Goal: Task Accomplishment & Management: Manage account settings

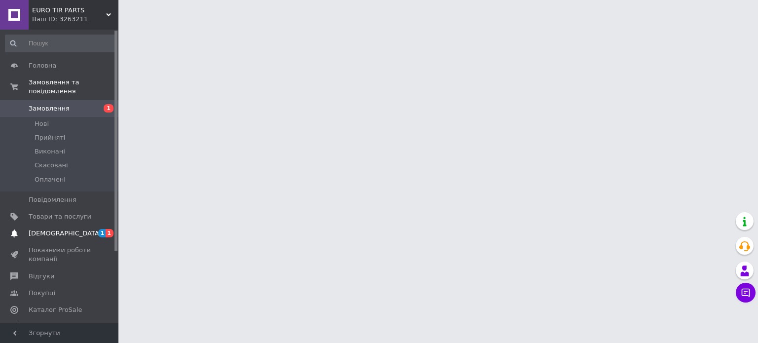
click at [42, 229] on span "[DEMOGRAPHIC_DATA]" at bounding box center [65, 233] width 73 height 9
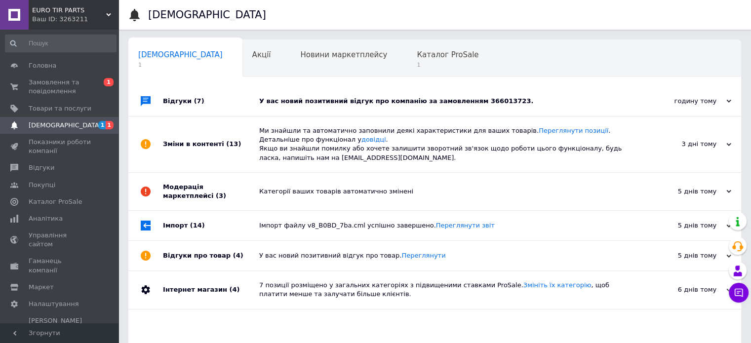
click at [415, 101] on div "У вас новий позитивний відгук про компанію за замовленням 366013723." at bounding box center [445, 101] width 373 height 9
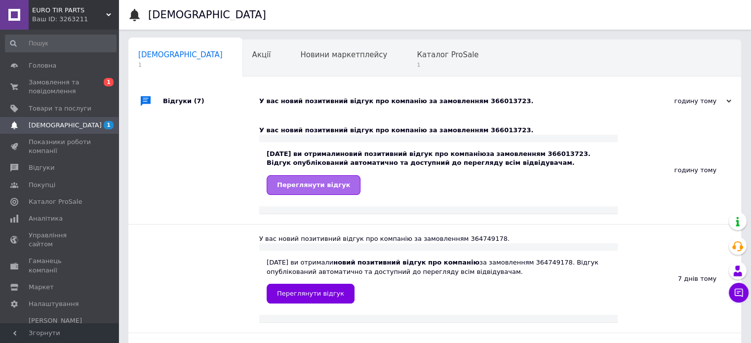
click at [324, 184] on span "Переглянути відгук" at bounding box center [313, 184] width 73 height 7
click at [417, 57] on span "Каталог ProSale" at bounding box center [448, 54] width 62 height 9
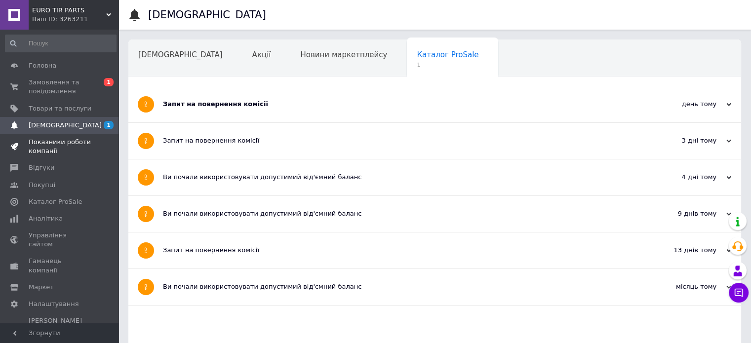
click at [46, 144] on span "Показники роботи компанії" at bounding box center [60, 147] width 63 height 18
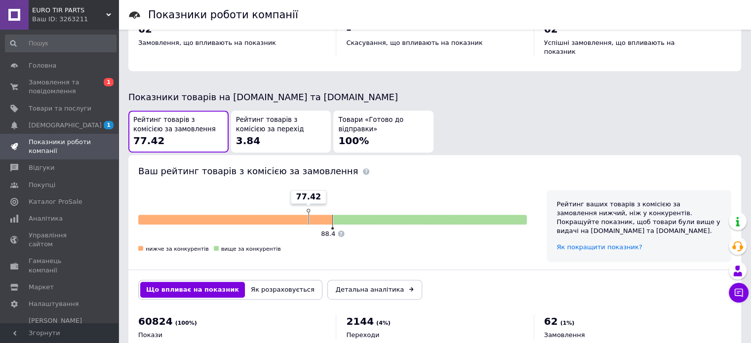
scroll to position [494, 0]
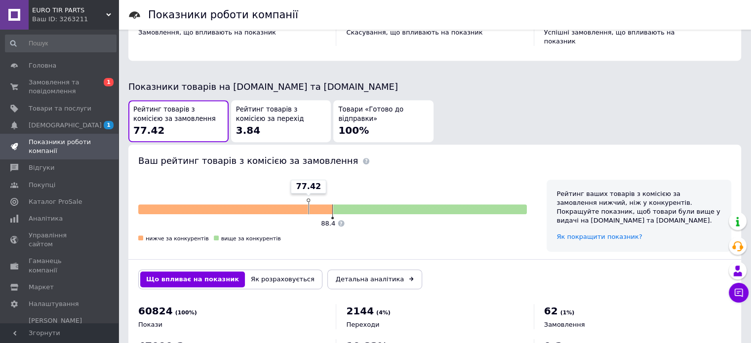
click at [296, 118] on div "Рейтинг товарів з комісією за перехід 3.84" at bounding box center [281, 121] width 90 height 32
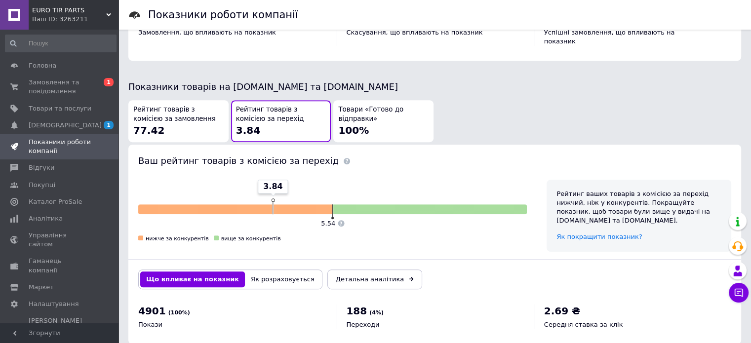
click at [195, 120] on div "Рейтинг товарів з комісією за замовлення 77.42" at bounding box center [178, 121] width 90 height 32
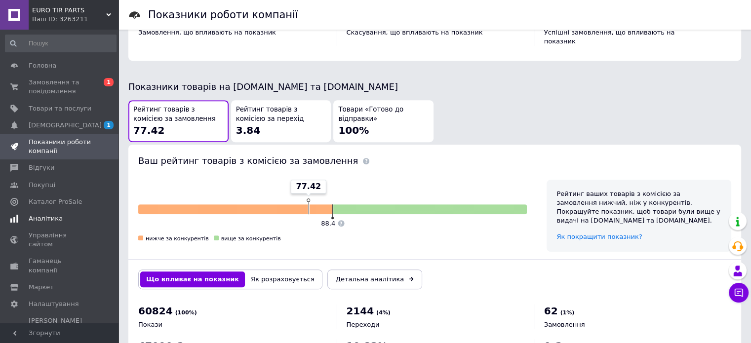
click at [43, 217] on span "Аналітика" at bounding box center [46, 218] width 34 height 9
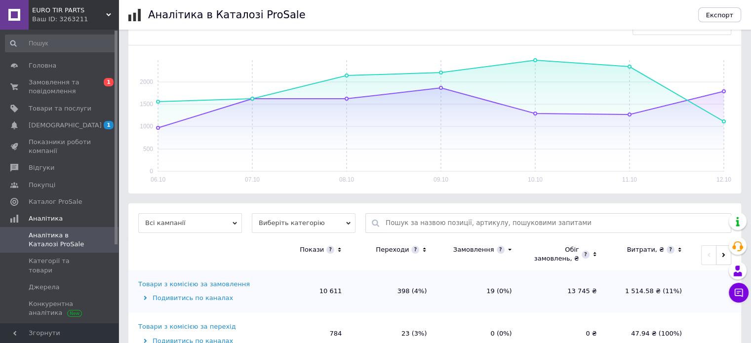
scroll to position [148, 0]
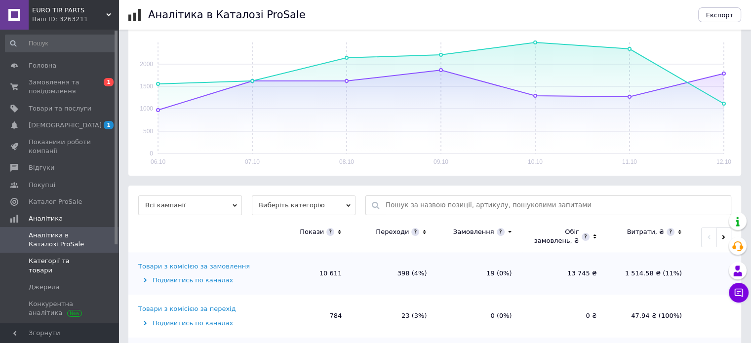
click at [66, 257] on span "Категорії та товари" at bounding box center [60, 266] width 63 height 18
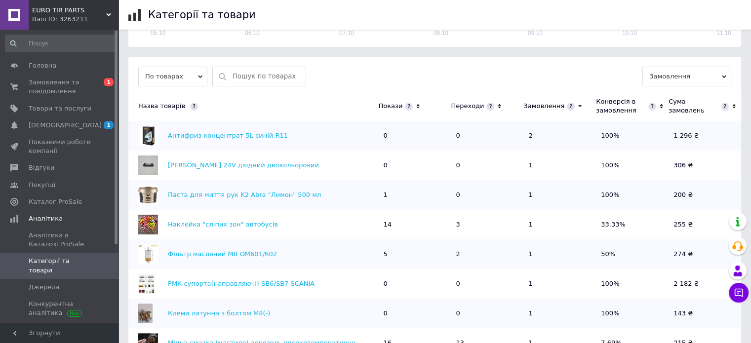
scroll to position [261, 0]
click at [415, 105] on icon at bounding box center [418, 106] width 6 height 8
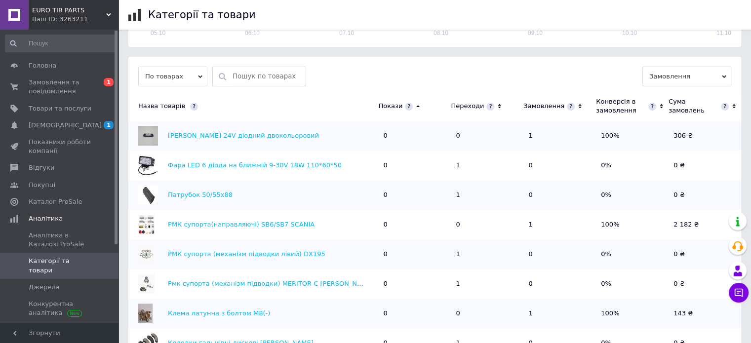
click at [415, 105] on icon at bounding box center [418, 106] width 6 height 8
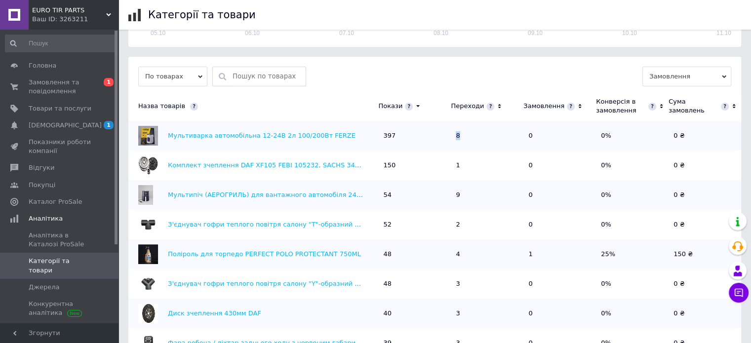
drag, startPoint x: 460, startPoint y: 136, endPoint x: 455, endPoint y: 136, distance: 5.0
click at [455, 136] on td "8" at bounding box center [487, 136] width 73 height 30
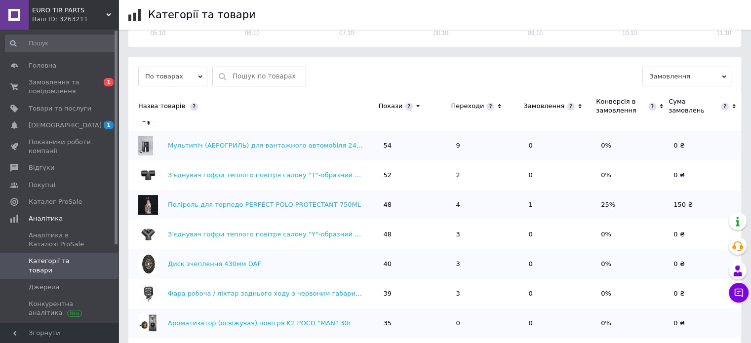
scroll to position [0, 0]
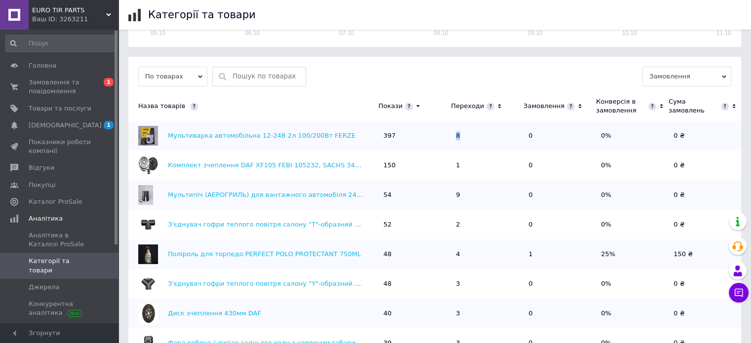
click at [497, 140] on td "8" at bounding box center [487, 136] width 73 height 30
drag, startPoint x: 249, startPoint y: 137, endPoint x: 345, endPoint y: 86, distance: 108.4
click at [345, 86] on div "По товарах Замовлення Назва товарів Покази Переходи Замовлення Конверсія в замо…" at bounding box center [434, 236] width 613 height 359
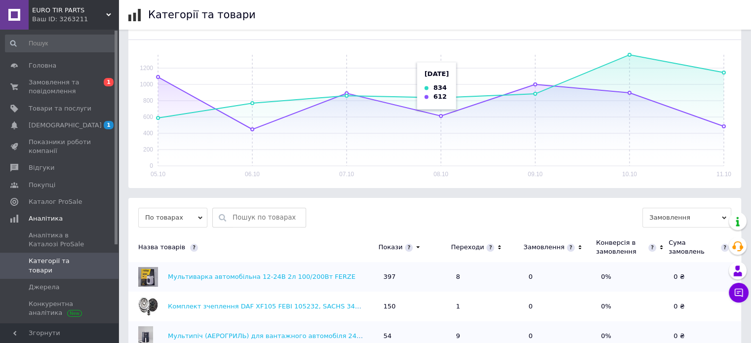
scroll to position [113, 0]
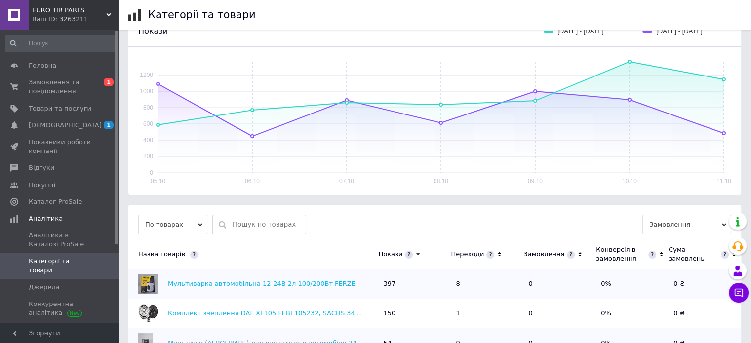
click at [496, 252] on icon at bounding box center [499, 254] width 6 height 8
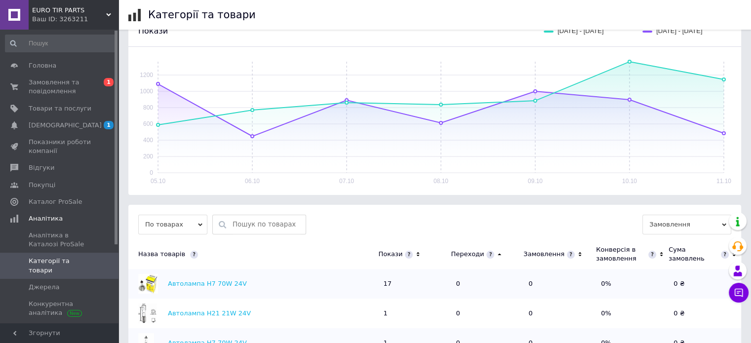
click at [496, 253] on icon at bounding box center [499, 254] width 6 height 8
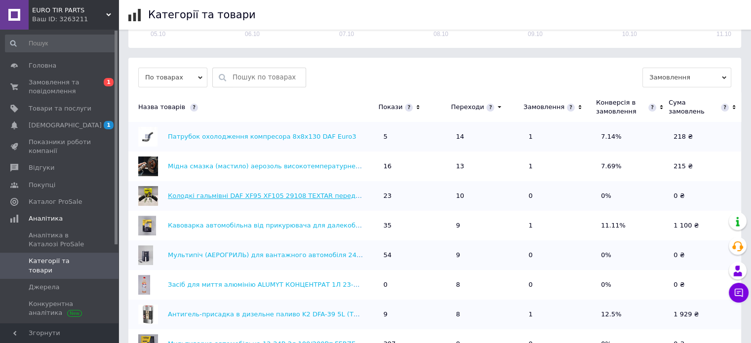
scroll to position [244, 0]
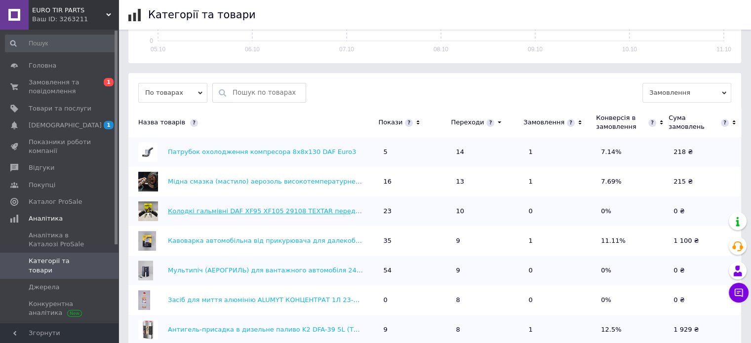
click at [273, 210] on link "Колодкі гальмівні DAF XF95 XF105 29108 TEXTAR передні/задні 29108, 29087, 29202…" at bounding box center [359, 210] width 383 height 7
click at [46, 126] on span "[DEMOGRAPHIC_DATA]" at bounding box center [65, 125] width 73 height 9
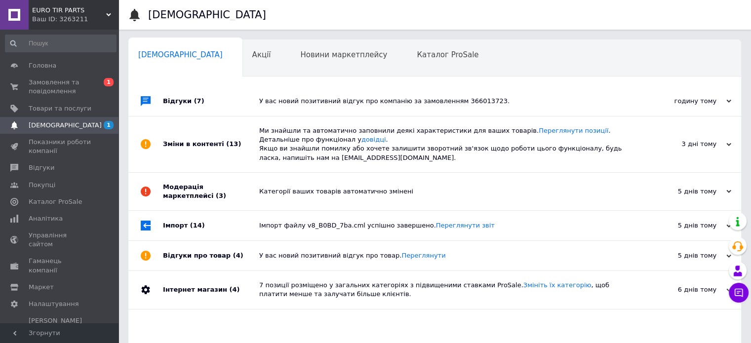
click at [374, 104] on div "У вас новий позитивний відгук про компанію за замовленням 366013723." at bounding box center [445, 101] width 373 height 9
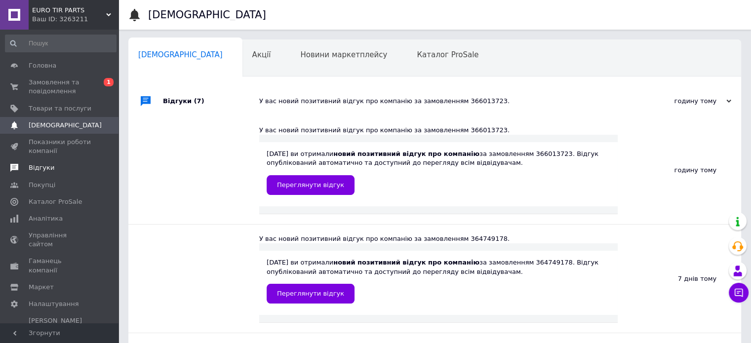
click at [38, 168] on span "Відгуки" at bounding box center [42, 167] width 26 height 9
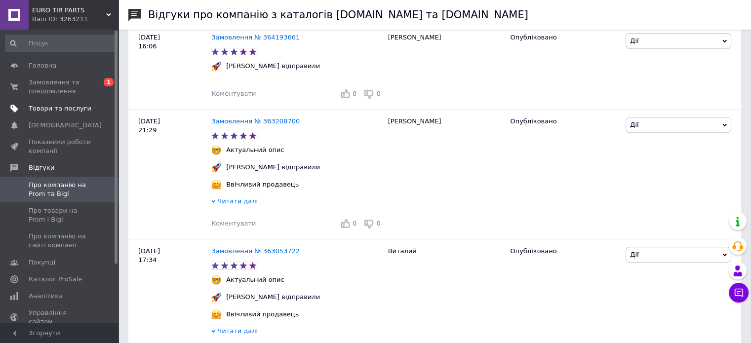
scroll to position [296, 0]
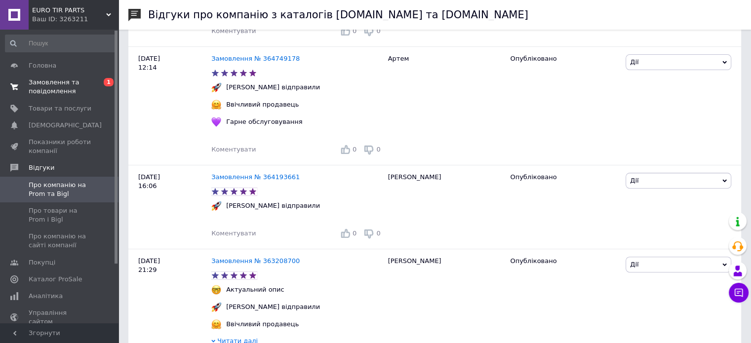
click at [46, 94] on span "Замовлення та повідомлення" at bounding box center [60, 87] width 63 height 18
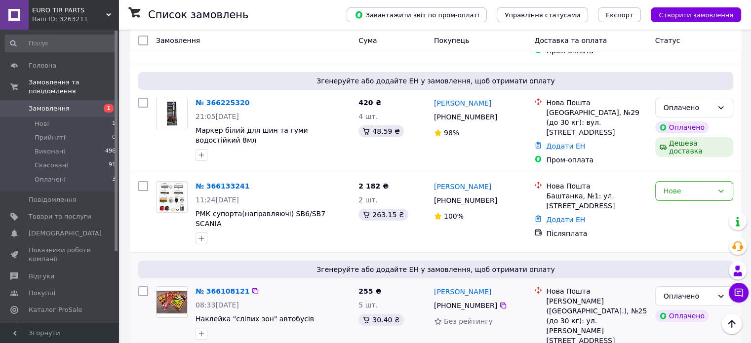
scroll to position [49, 0]
